Goal: Find specific page/section: Find specific page/section

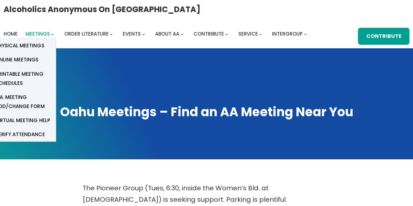
click at [41, 32] on span "Meetings" at bounding box center [37, 33] width 24 height 7
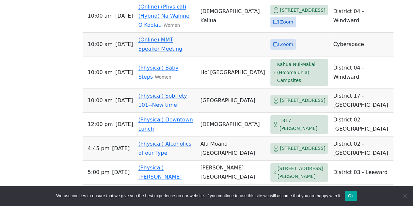
scroll to position [1213, 0]
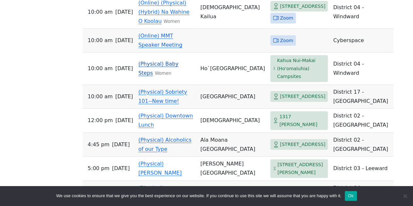
click at [149, 76] on link "(Physical) Baby Steps" at bounding box center [158, 68] width 40 height 15
